Goal: Go to known website: Access a specific website the user already knows

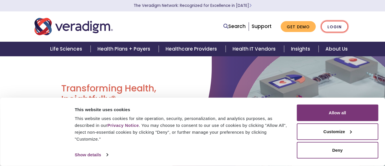
click at [338, 27] on link "Login" at bounding box center [334, 27] width 27 height 12
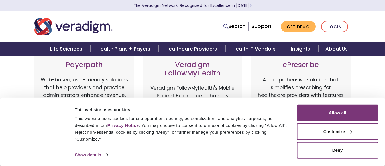
scroll to position [67, 0]
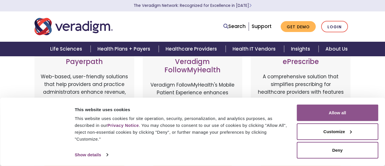
click at [343, 112] on button "Allow all" at bounding box center [338, 112] width 82 height 17
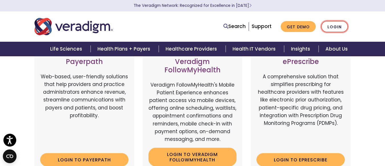
click at [340, 27] on link "Login" at bounding box center [334, 27] width 27 height 12
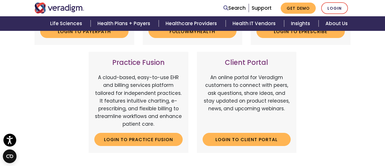
scroll to position [190, 0]
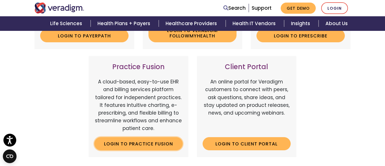
click at [150, 145] on link "Login to Practice Fusion" at bounding box center [138, 143] width 88 height 13
